Goal: Information Seeking & Learning: Learn about a topic

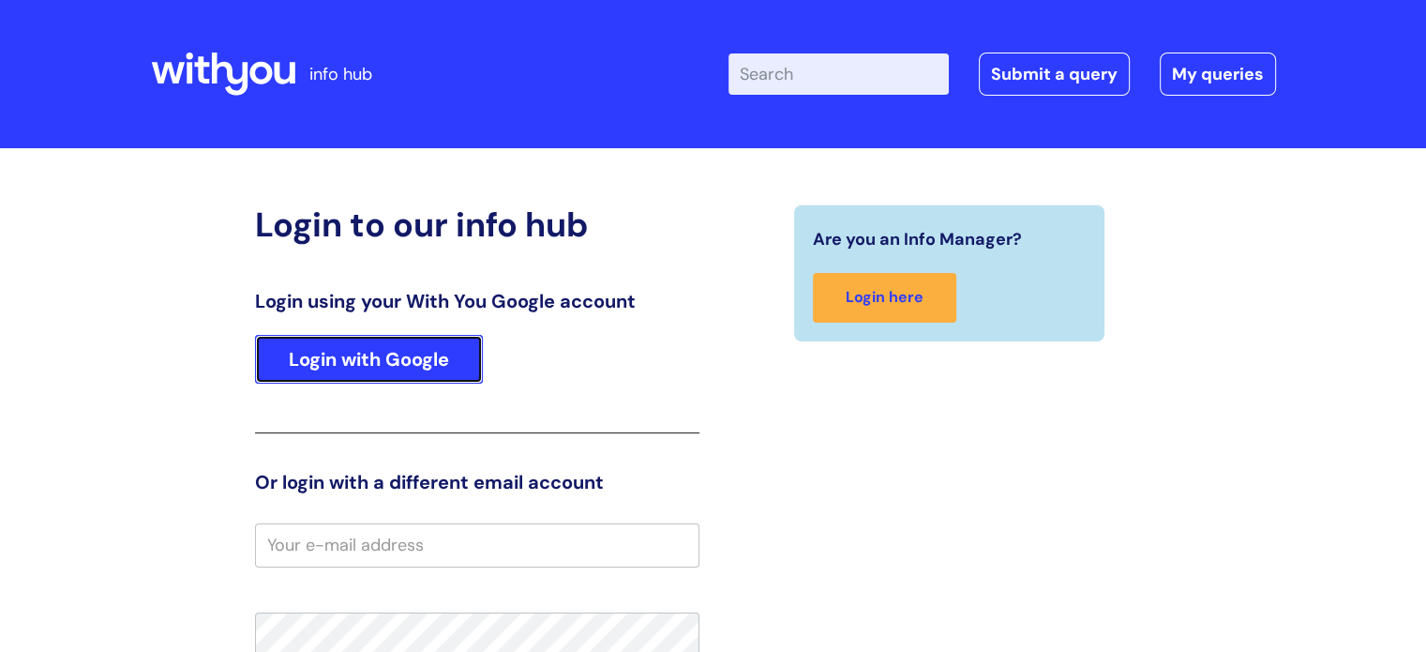
click at [372, 355] on link "Login with Google" at bounding box center [369, 359] width 228 height 49
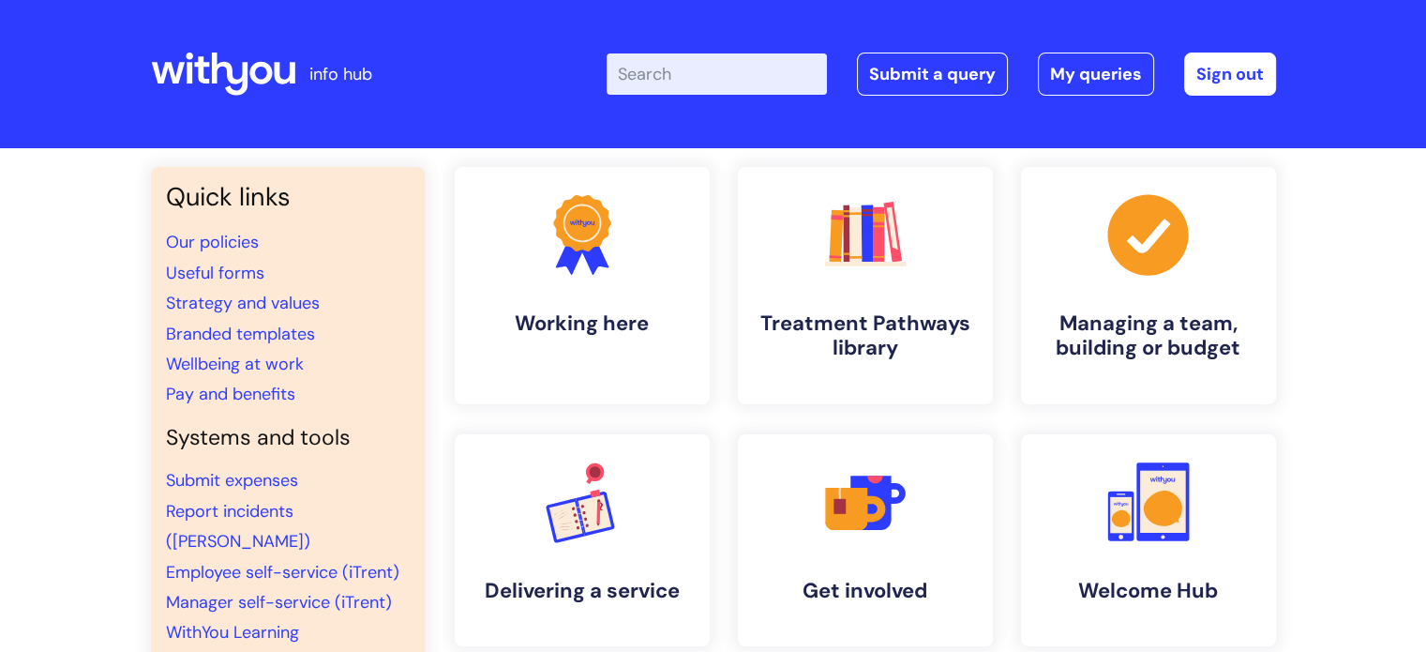
click at [742, 66] on input "Enter your search term here..." at bounding box center [717, 73] width 220 height 41
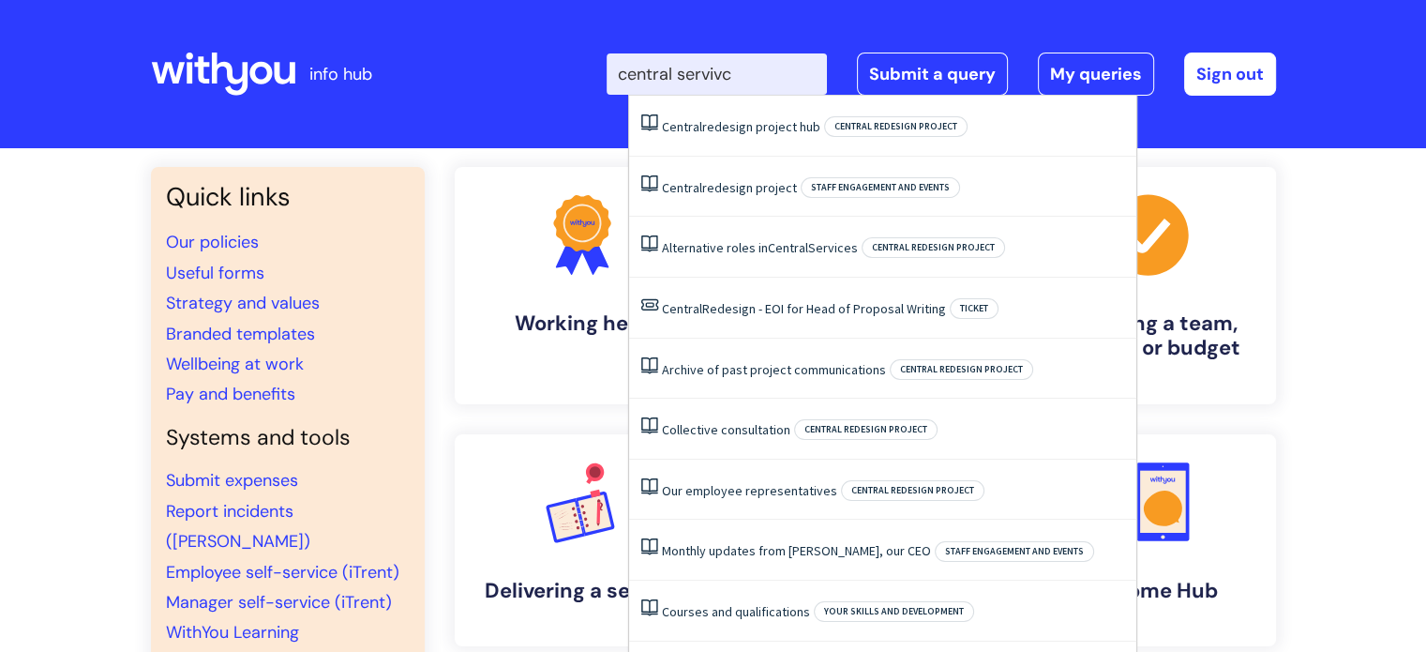
type input "central servivce"
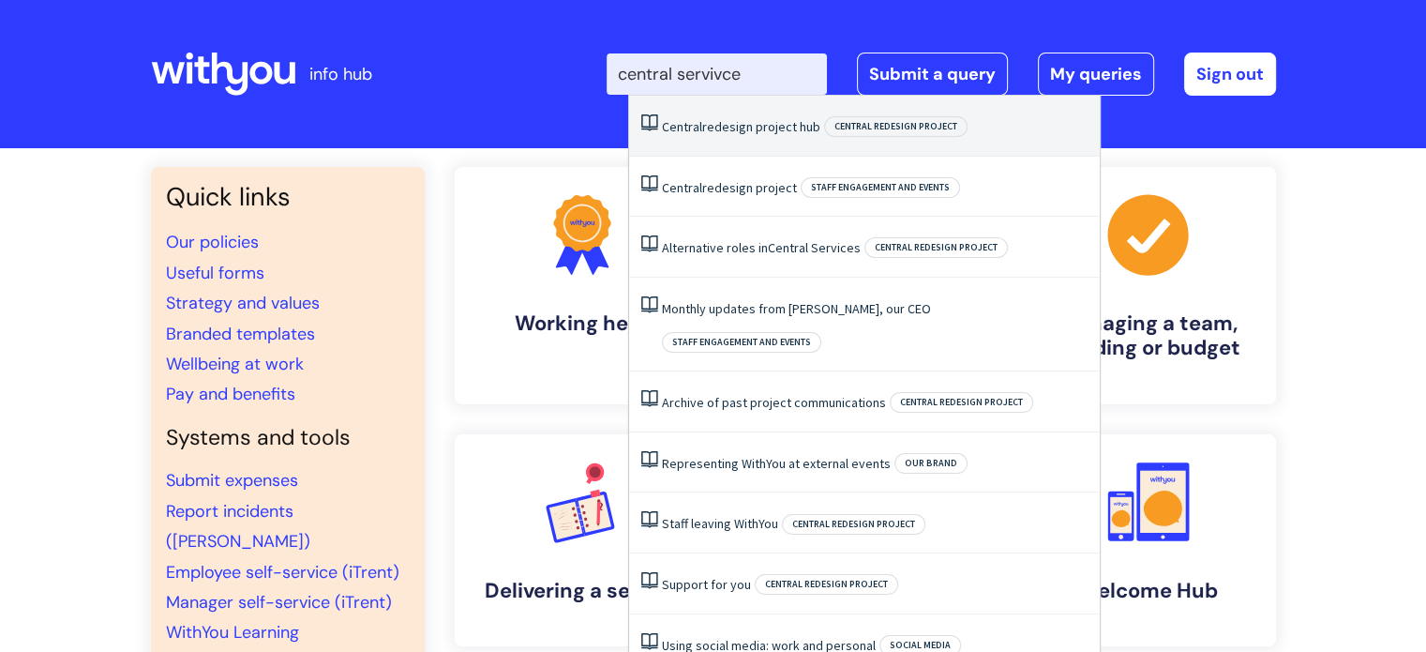
click at [732, 125] on link "Central redesign project hub" at bounding box center [741, 126] width 158 height 17
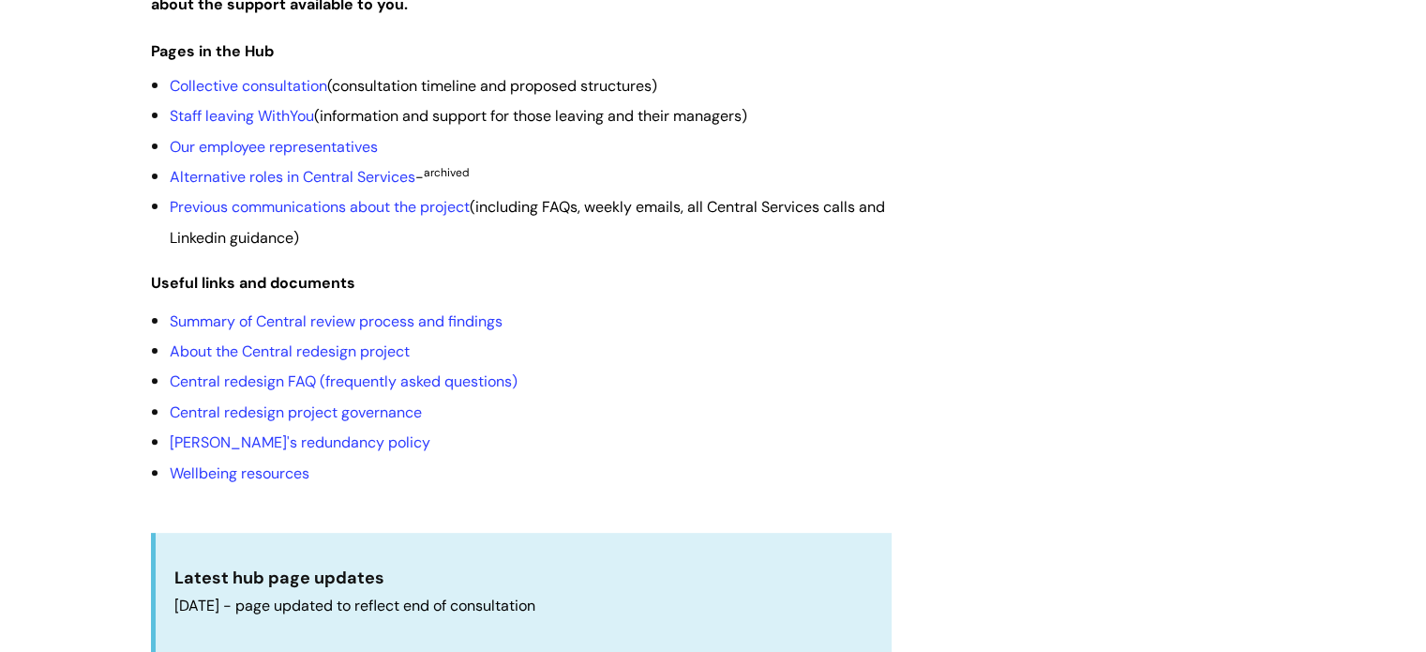
scroll to position [528, 0]
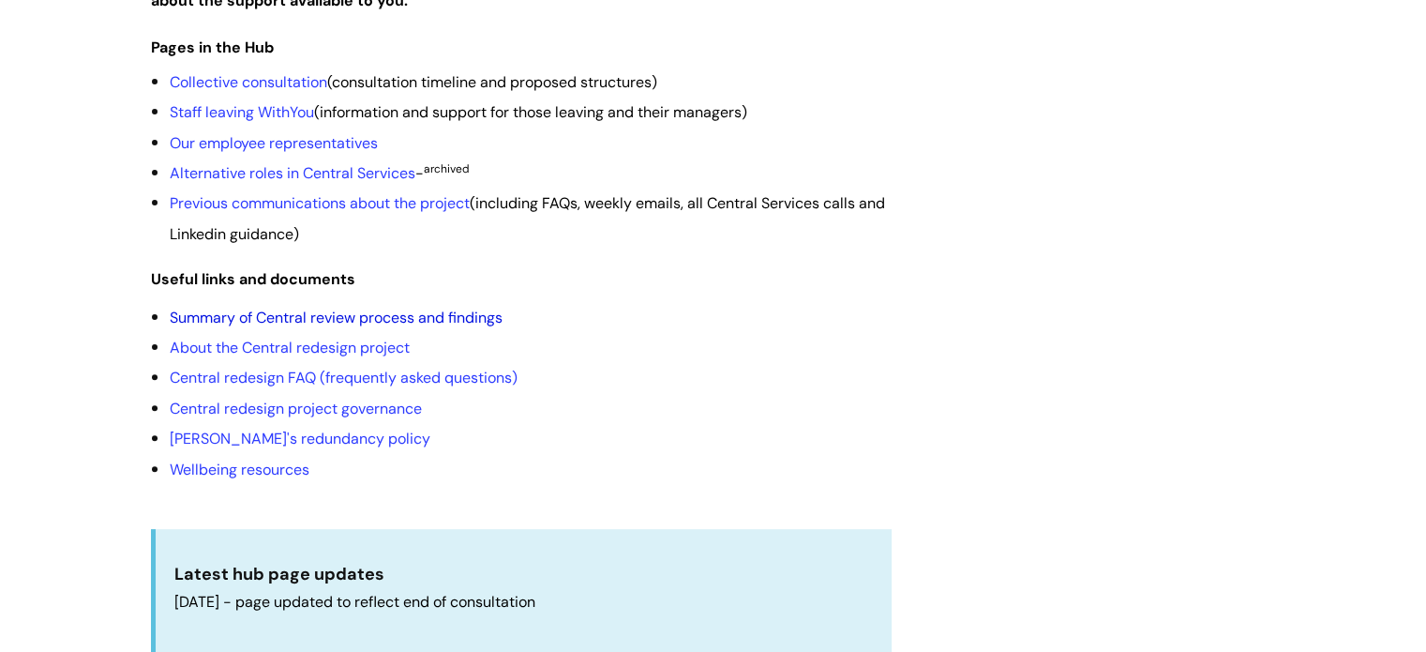
click at [412, 327] on link "Summary of Central review process and findings" at bounding box center [336, 317] width 333 height 20
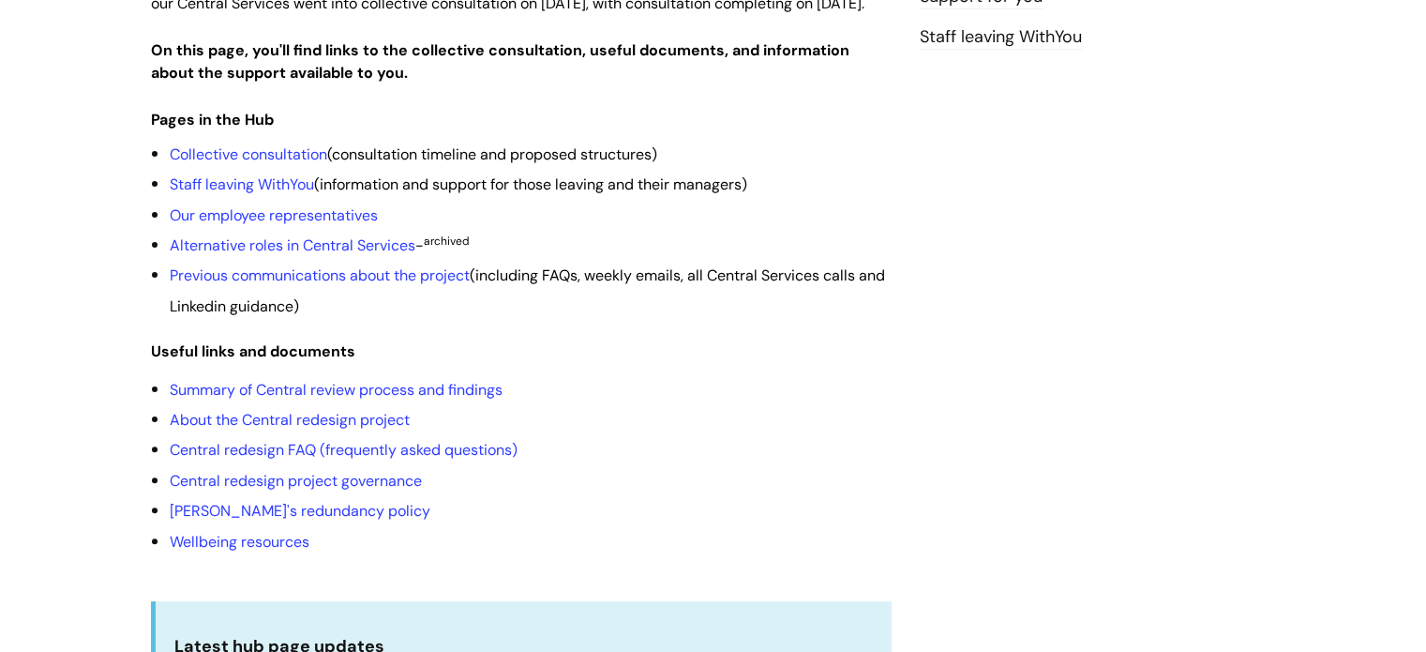
scroll to position [463, 0]
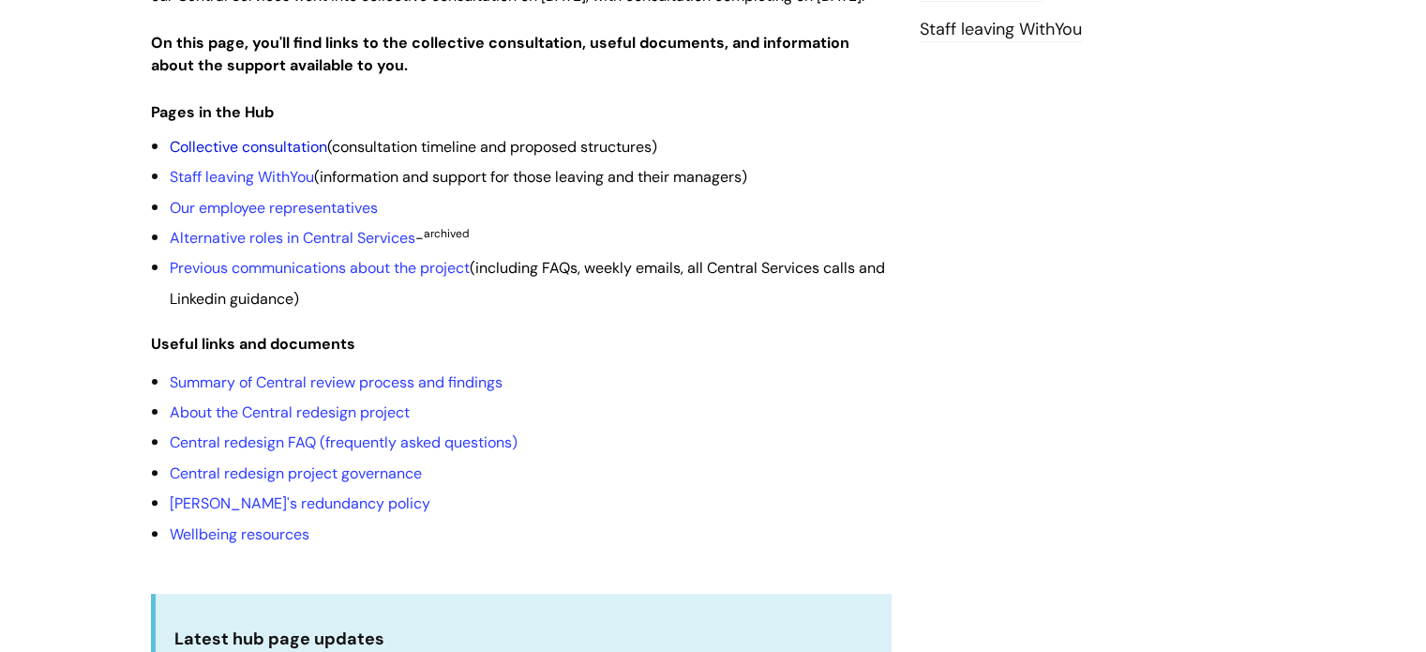
click at [292, 157] on link "Collective consultation" at bounding box center [248, 147] width 157 height 20
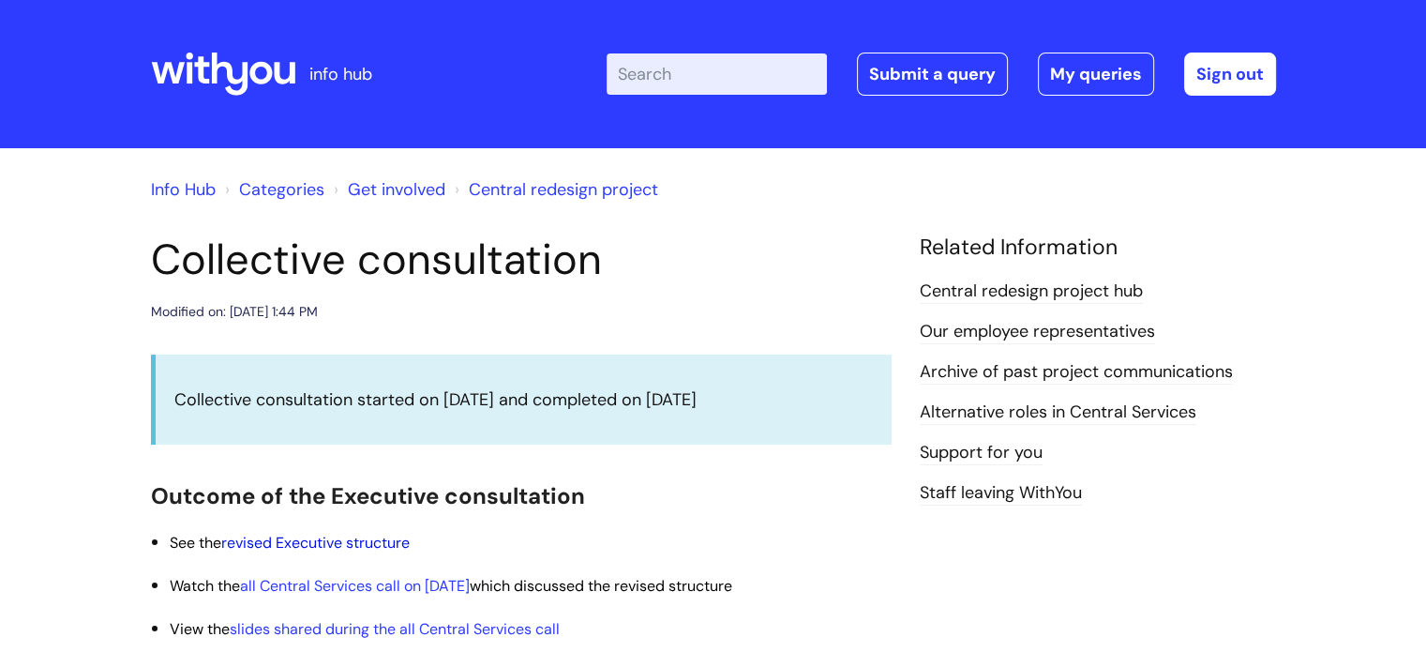
click at [277, 546] on link "revised Executive structure" at bounding box center [315, 542] width 188 height 20
